Goal: Register for event/course

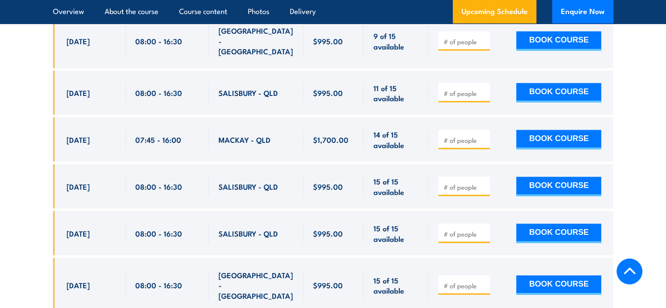
scroll to position [1735, 0]
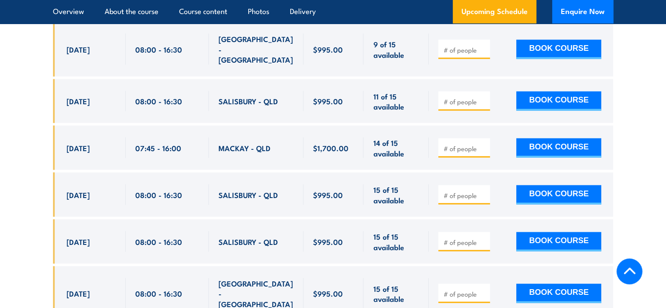
drag, startPoint x: 142, startPoint y: 89, endPoint x: 154, endPoint y: 89, distance: 12.3
click at [149, 96] on span "08:00 - 16:30" at bounding box center [158, 101] width 47 height 10
click at [237, 94] on div "SALISBURY - QLD" at bounding box center [256, 101] width 75 height 21
drag, startPoint x: 66, startPoint y: 181, endPoint x: 193, endPoint y: 182, distance: 127.0
click at [193, 182] on div "10 Nov, 2025, 08:00 - 08:00" at bounding box center [333, 195] width 561 height 44
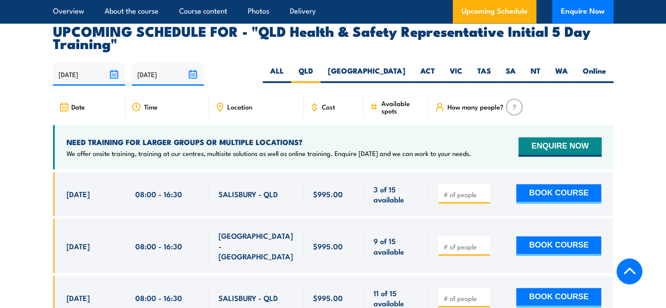
scroll to position [1472, 0]
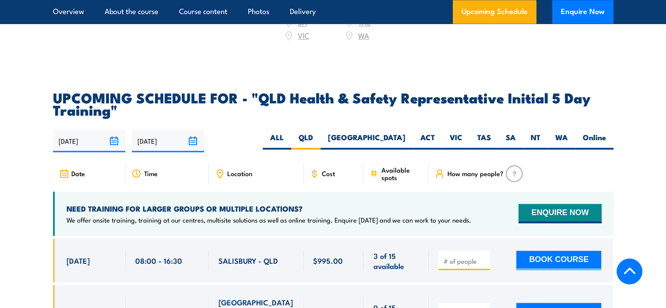
click at [93, 135] on input "14/09/2025" at bounding box center [89, 141] width 72 height 22
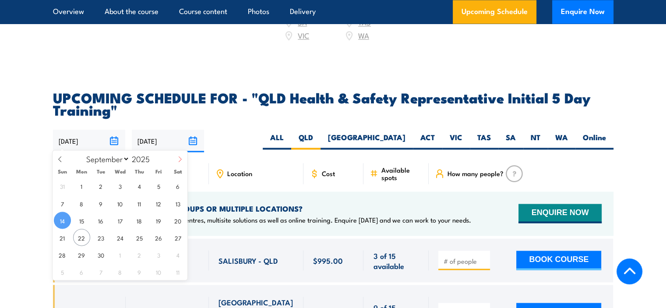
click at [176, 161] on span at bounding box center [180, 162] width 15 height 24
select select "11"
click at [176, 161] on span at bounding box center [180, 162] width 15 height 24
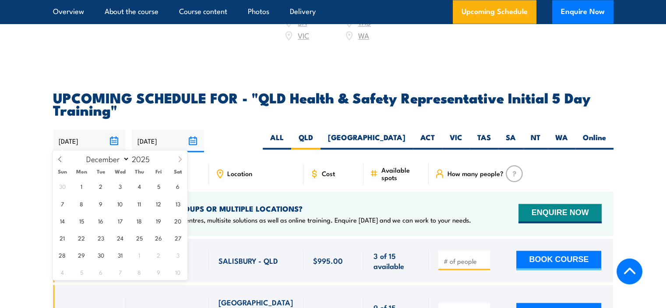
type input "2026"
select select "0"
click at [145, 185] on span "1" at bounding box center [139, 185] width 17 height 17
type input "01/01/2026"
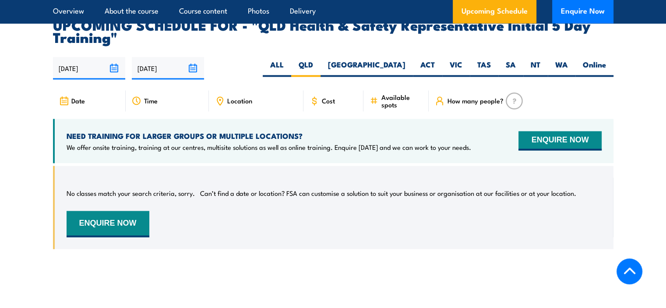
scroll to position [1560, 0]
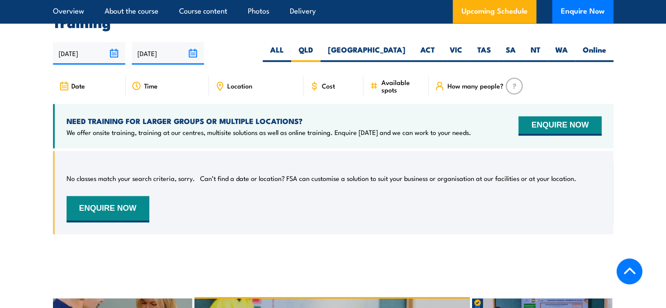
click at [237, 175] on p "Can’t find a date or location? FSA can customise a solution to suit your busine…" at bounding box center [388, 177] width 376 height 9
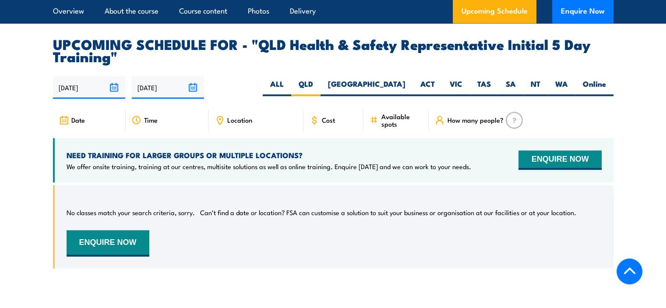
scroll to position [1472, 0]
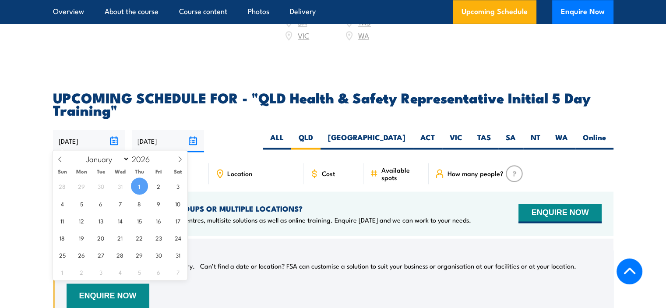
drag, startPoint x: 93, startPoint y: 134, endPoint x: 84, endPoint y: 134, distance: 9.2
click at [84, 134] on input "01/01/2026" at bounding box center [89, 141] width 72 height 22
click at [60, 159] on icon at bounding box center [60, 159] width 6 height 6
type input "2025"
click at [60, 159] on icon at bounding box center [60, 159] width 6 height 6
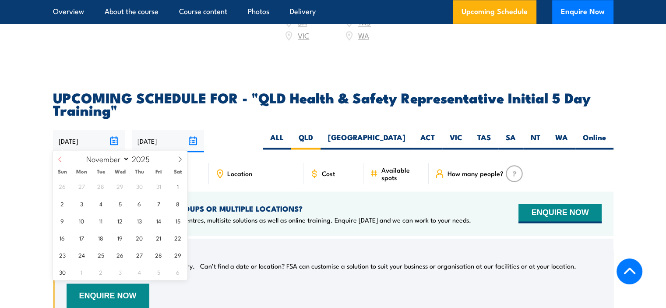
click at [60, 159] on icon at bounding box center [60, 159] width 6 height 6
click at [56, 159] on span at bounding box center [60, 162] width 15 height 24
select select "8"
click at [80, 234] on span "22" at bounding box center [81, 237] width 17 height 17
type input "[DATE]"
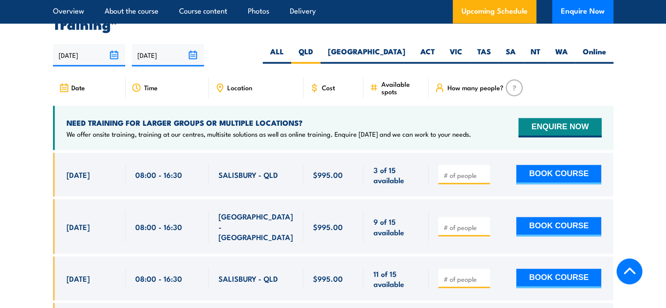
scroll to position [1560, 0]
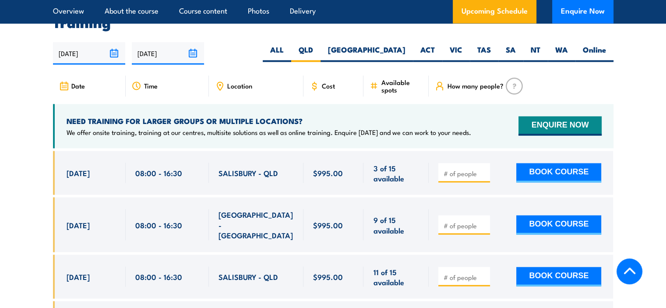
click at [26, 152] on section "UPCOMING SCHEDULE FOR - "QLD Health & Safety Representative Initial 5 Day Train…" at bounding box center [333, 280] width 666 height 552
